Goal: Transaction & Acquisition: Purchase product/service

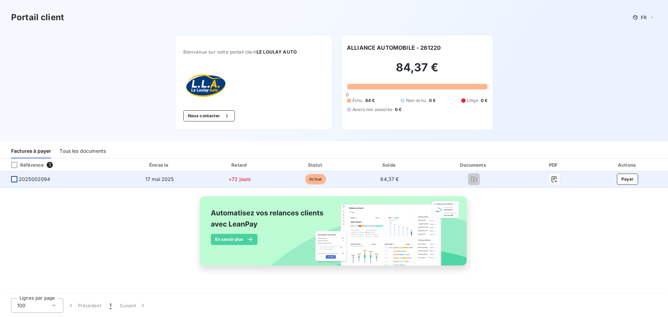
click at [14, 182] on div at bounding box center [14, 179] width 6 height 6
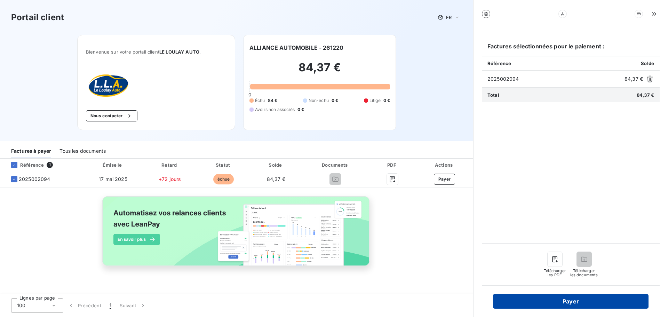
click at [570, 303] on button "Payer" at bounding box center [570, 301] width 155 height 15
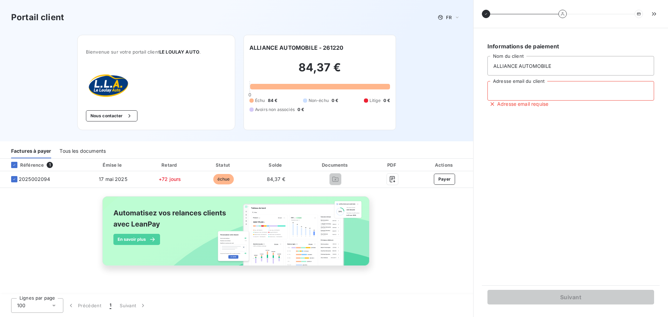
click at [522, 88] on input "Adresse email du client" at bounding box center [570, 90] width 167 height 19
type input "A"
type input "l"
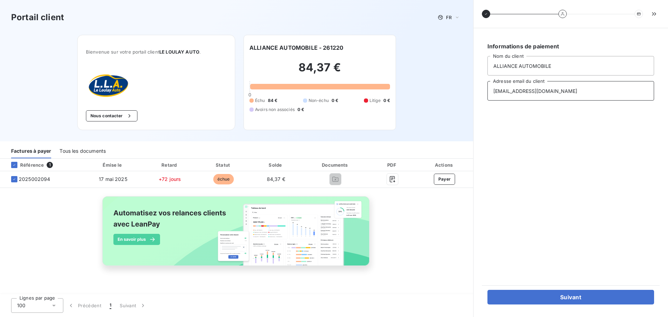
click at [513, 92] on input "alliance-utomobile-44@orange.fr" at bounding box center [570, 90] width 167 height 19
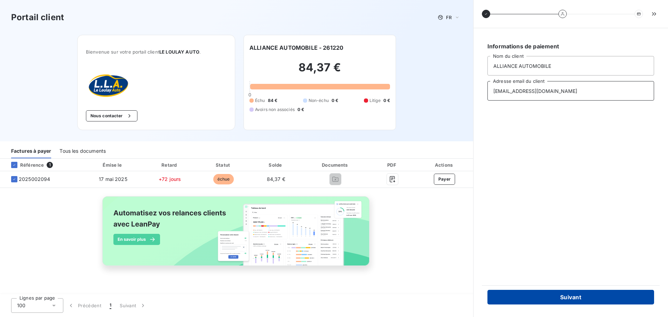
type input "alliance-automobile-44@orange.fr"
click at [545, 301] on button "Suivant" at bounding box center [570, 297] width 167 height 15
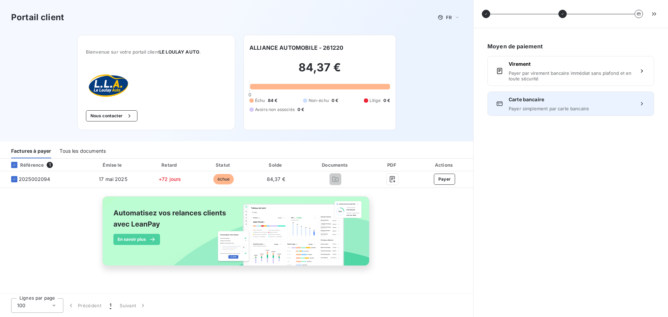
click at [560, 105] on div "Carte bancaire Payer simplement par carte bancaire" at bounding box center [570, 103] width 124 height 15
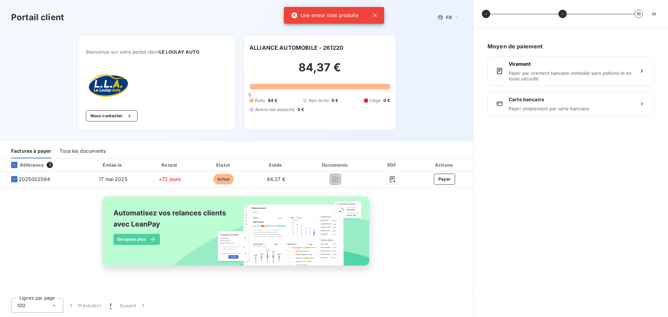
click at [560, 105] on div "Carte bancaire Payer simplement par carte bancaire" at bounding box center [570, 103] width 124 height 15
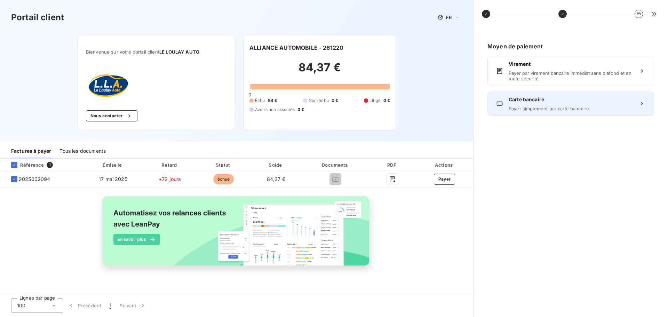
click at [564, 107] on span "Payer simplement par carte bancaire" at bounding box center [570, 109] width 124 height 6
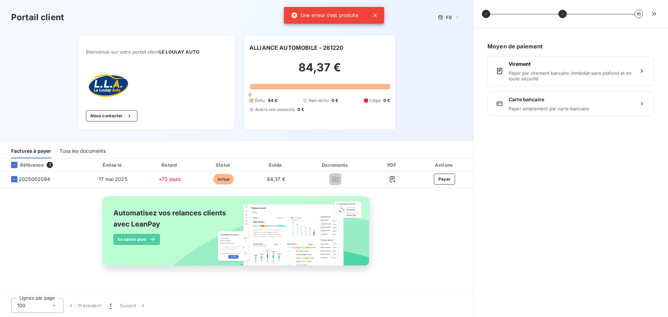
click at [375, 13] on icon at bounding box center [374, 15] width 7 height 7
